Goal: Communication & Community: Share content

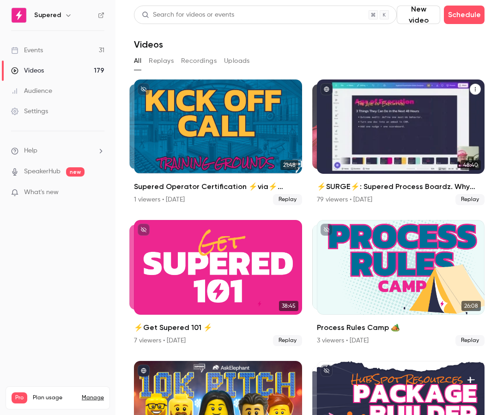
click at [341, 199] on div "79 viewers • [DATE]" at bounding box center [344, 199] width 55 height 9
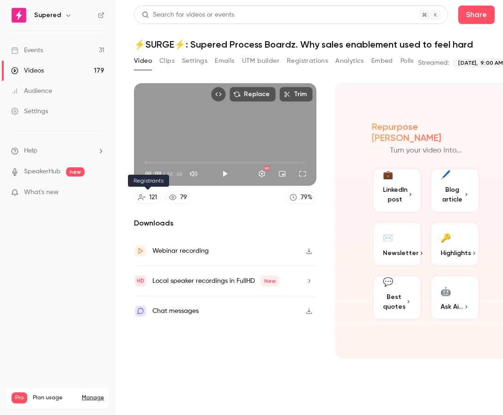
click at [150, 198] on div "121" at bounding box center [153, 198] width 8 height 10
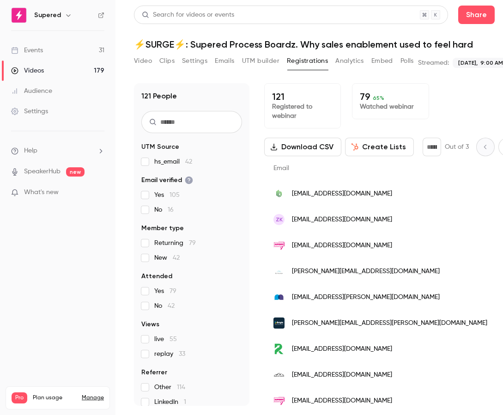
click at [450, 84] on div "121 Registered to webinar 79 65 % Watched webinar" at bounding box center [390, 105] width 253 height 45
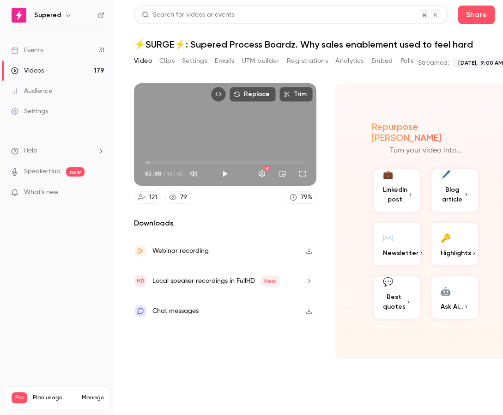
click at [53, 67] on link "Videos 179" at bounding box center [58, 71] width 116 height 20
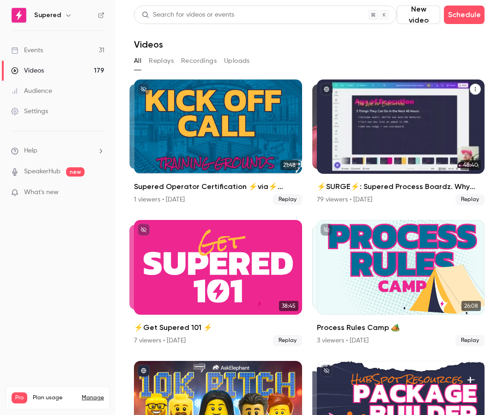
click at [474, 90] on icon "⚡️SURGE⚡️: Supered Process Boardz. Why sales enablement used to feel hard" at bounding box center [476, 89] width 6 height 6
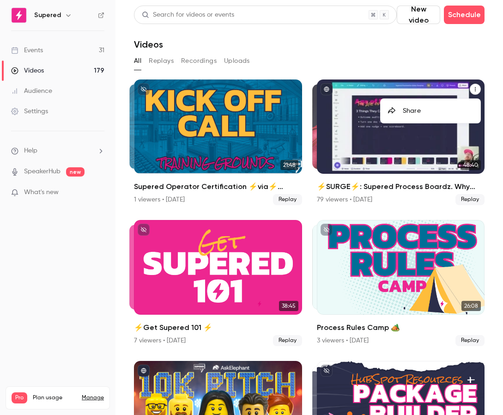
click at [430, 110] on div "Share" at bounding box center [438, 110] width 70 height 9
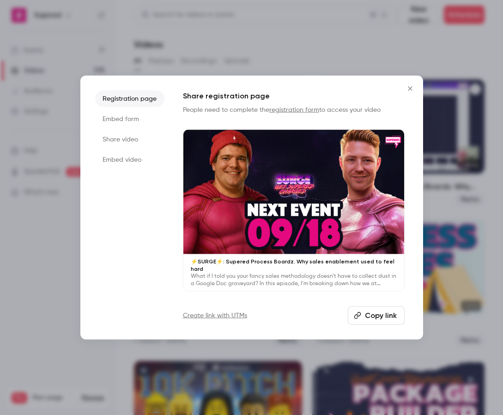
click at [128, 142] on li "Share video" at bounding box center [129, 139] width 69 height 17
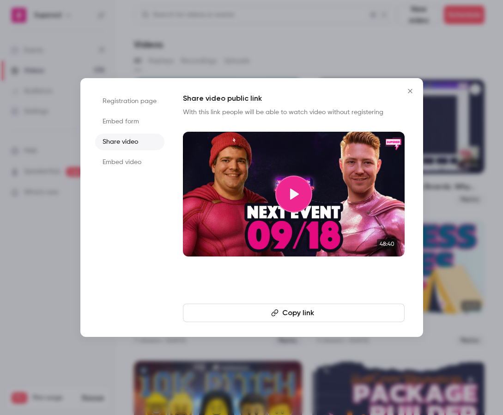
click at [298, 306] on button "Copy link" at bounding box center [294, 313] width 222 height 18
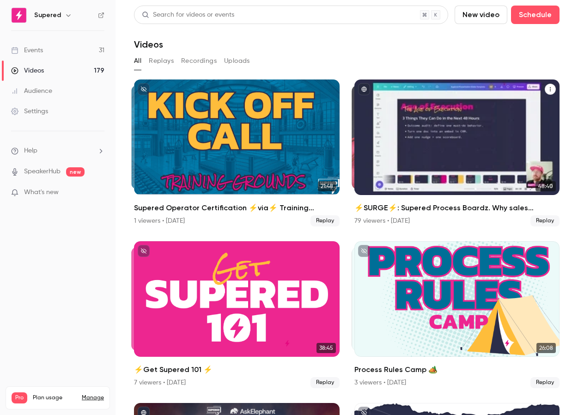
click at [503, 90] on icon "⚡️SURGE⚡️: Supered Process Boardz. Why sales enablement used to feel hard" at bounding box center [551, 89] width 6 height 6
click at [503, 112] on div "Share" at bounding box center [513, 110] width 70 height 9
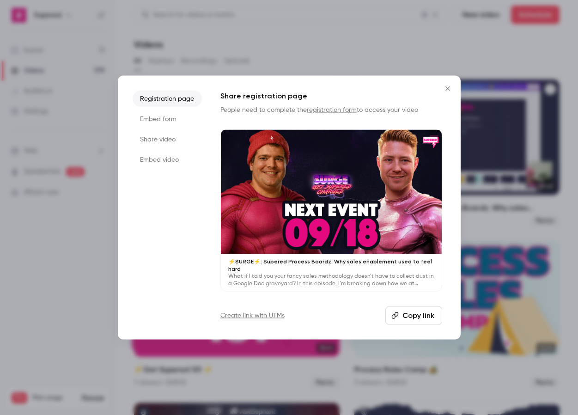
click at [161, 143] on li "Share video" at bounding box center [167, 139] width 69 height 17
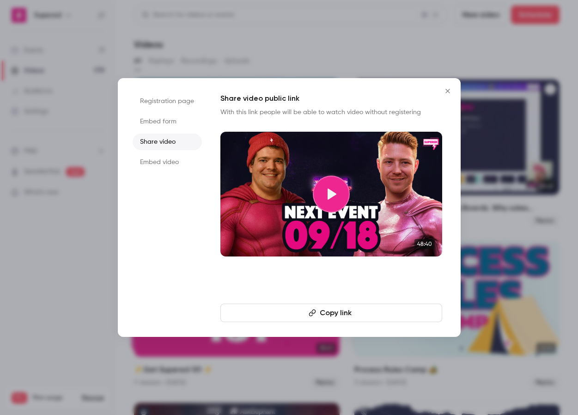
click at [316, 317] on button "Copy link" at bounding box center [331, 313] width 222 height 18
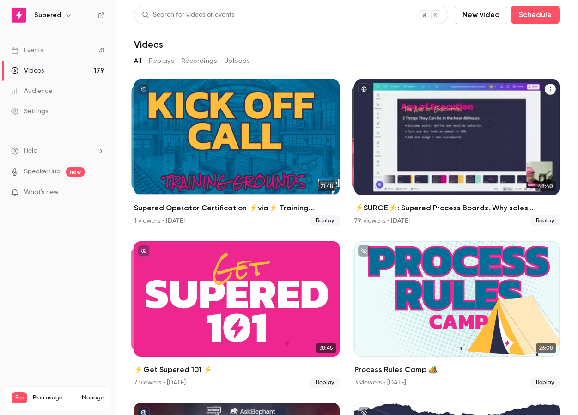
click at [503, 88] on icon "⚡️SURGE⚡️: Supered Process Boardz. Why sales enablement used to feel hard" at bounding box center [551, 89] width 6 height 6
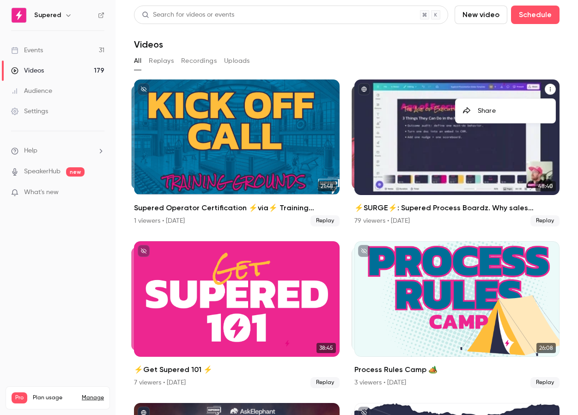
click at [488, 108] on div "Share" at bounding box center [513, 110] width 70 height 9
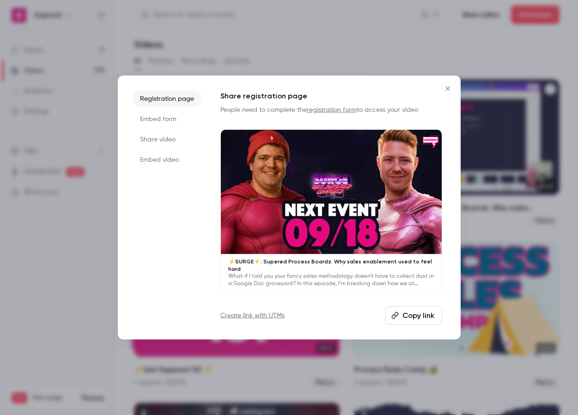
click at [147, 141] on li "Share video" at bounding box center [167, 139] width 69 height 17
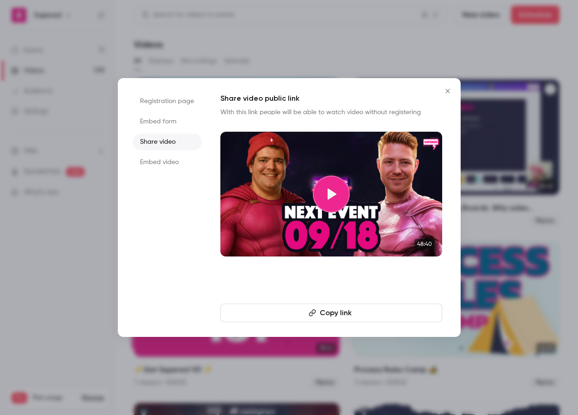
click at [339, 315] on button "Copy link" at bounding box center [331, 313] width 222 height 18
